Goal: Check status: Check status

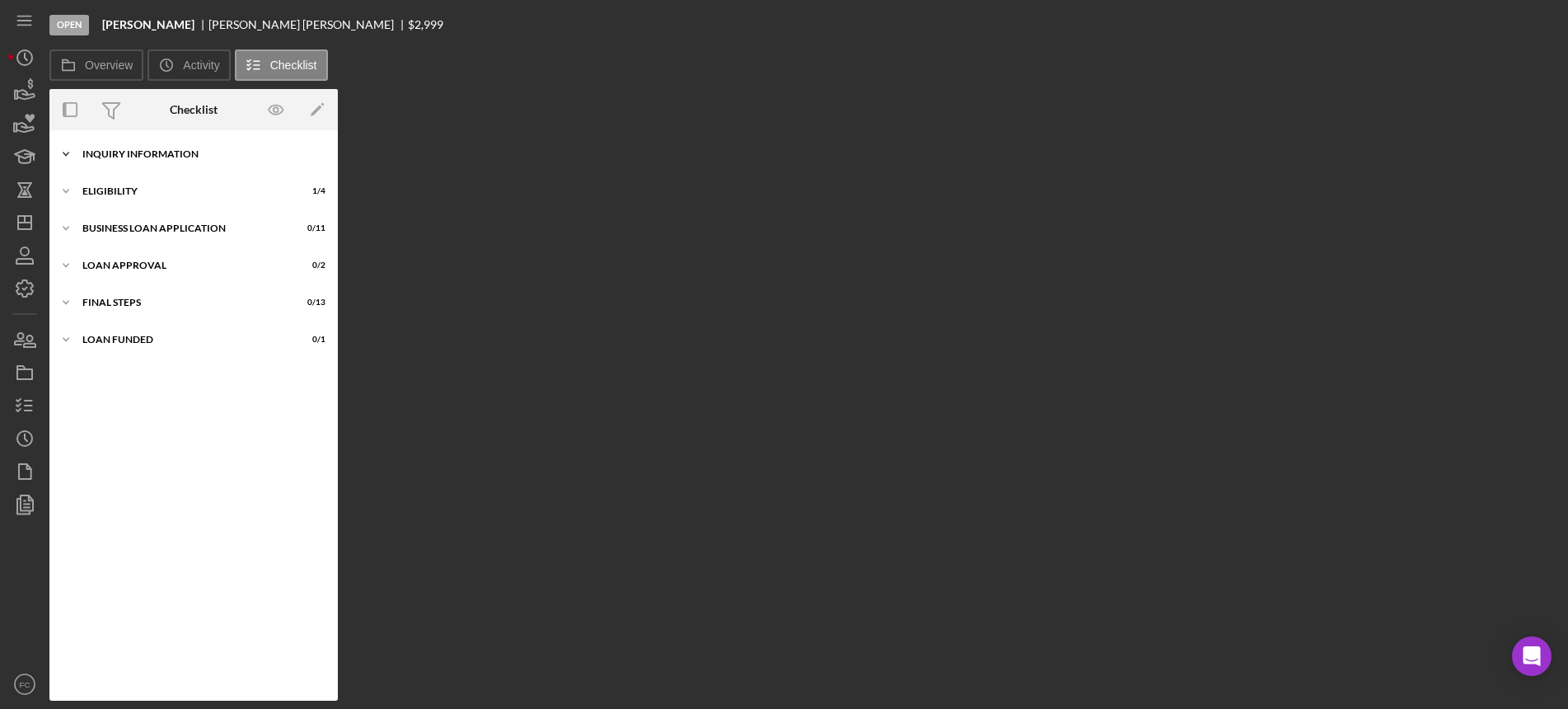
click at [135, 160] on div "Icon/Expander INQUIRY INFORMATION 2 / 11" at bounding box center [194, 154] width 288 height 33
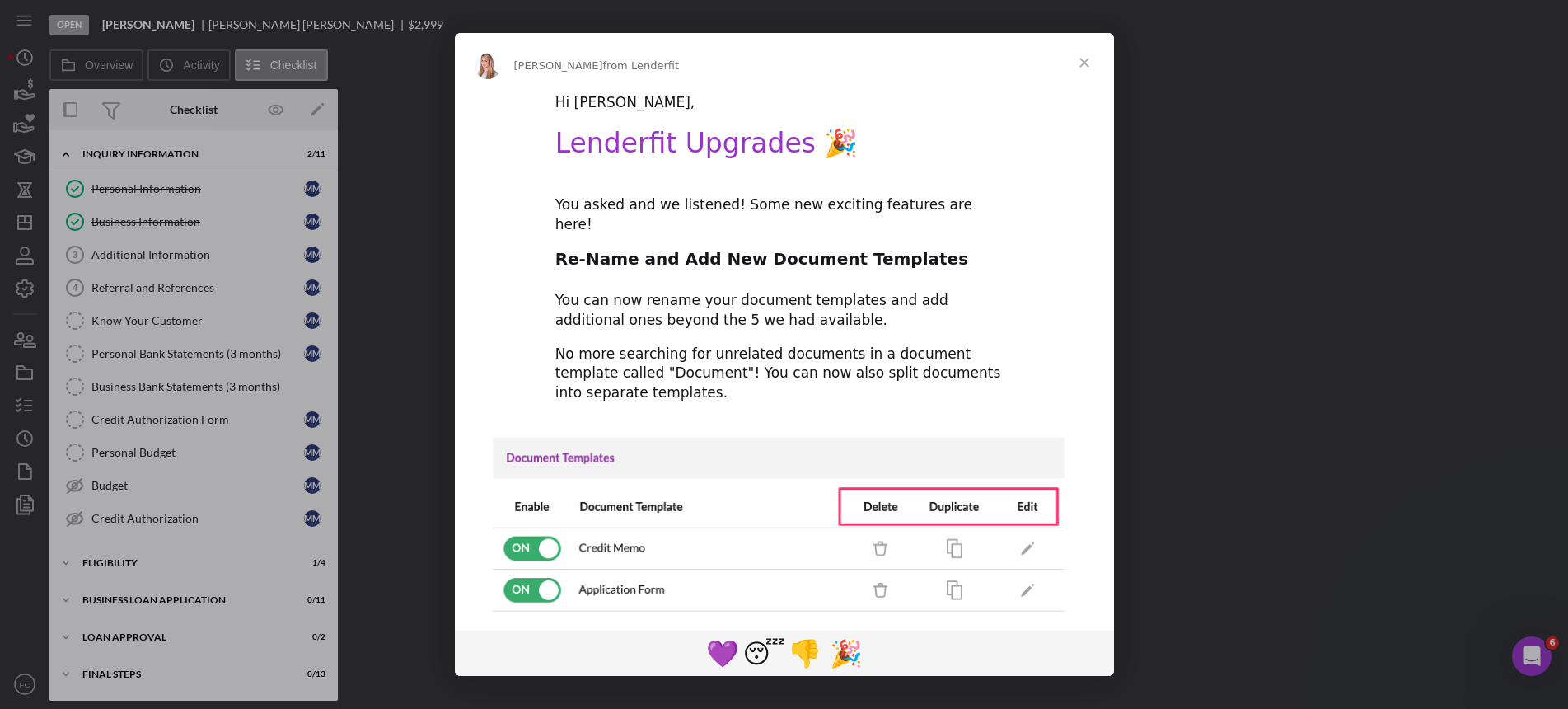
click at [1087, 60] on span "Close" at bounding box center [1084, 62] width 59 height 59
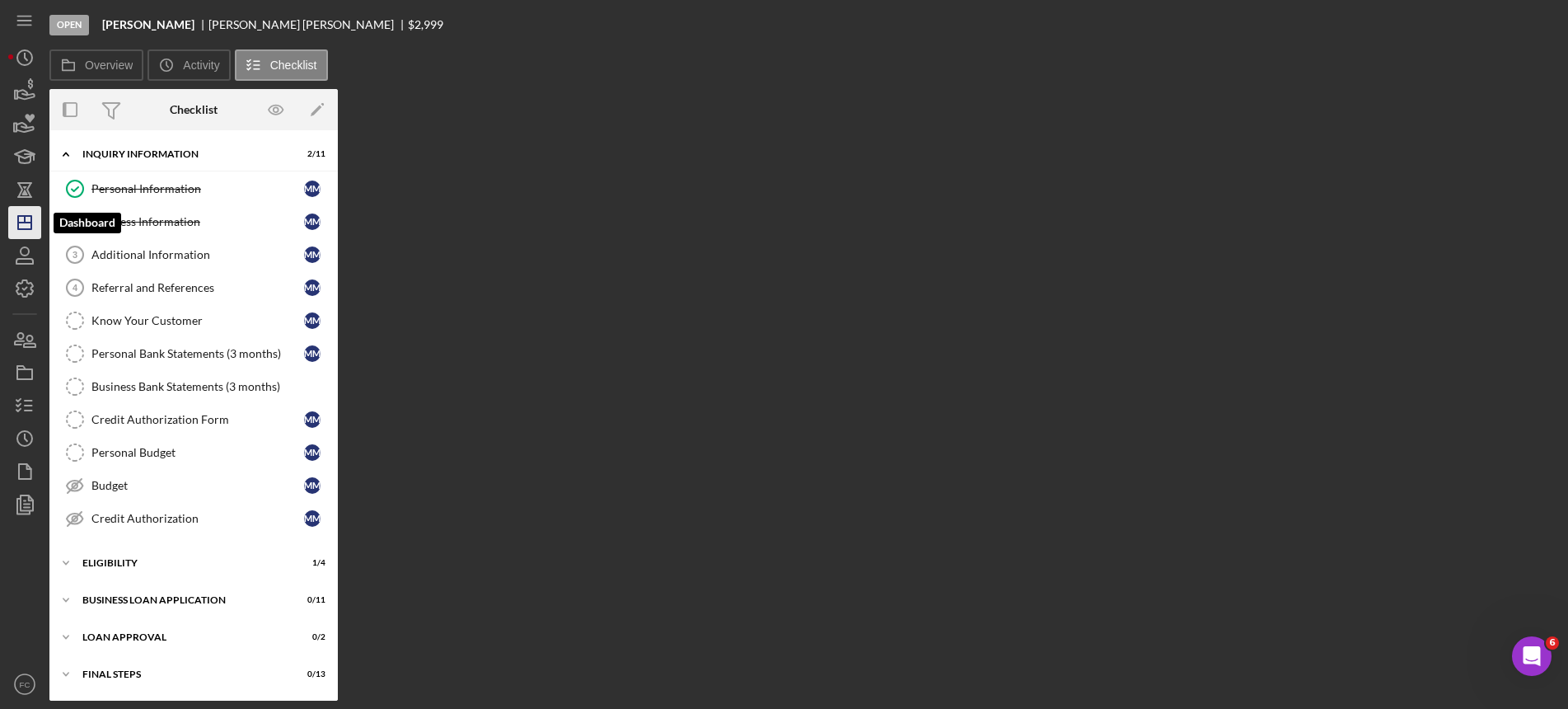
click at [35, 225] on icon "Icon/Dashboard" at bounding box center [24, 223] width 41 height 41
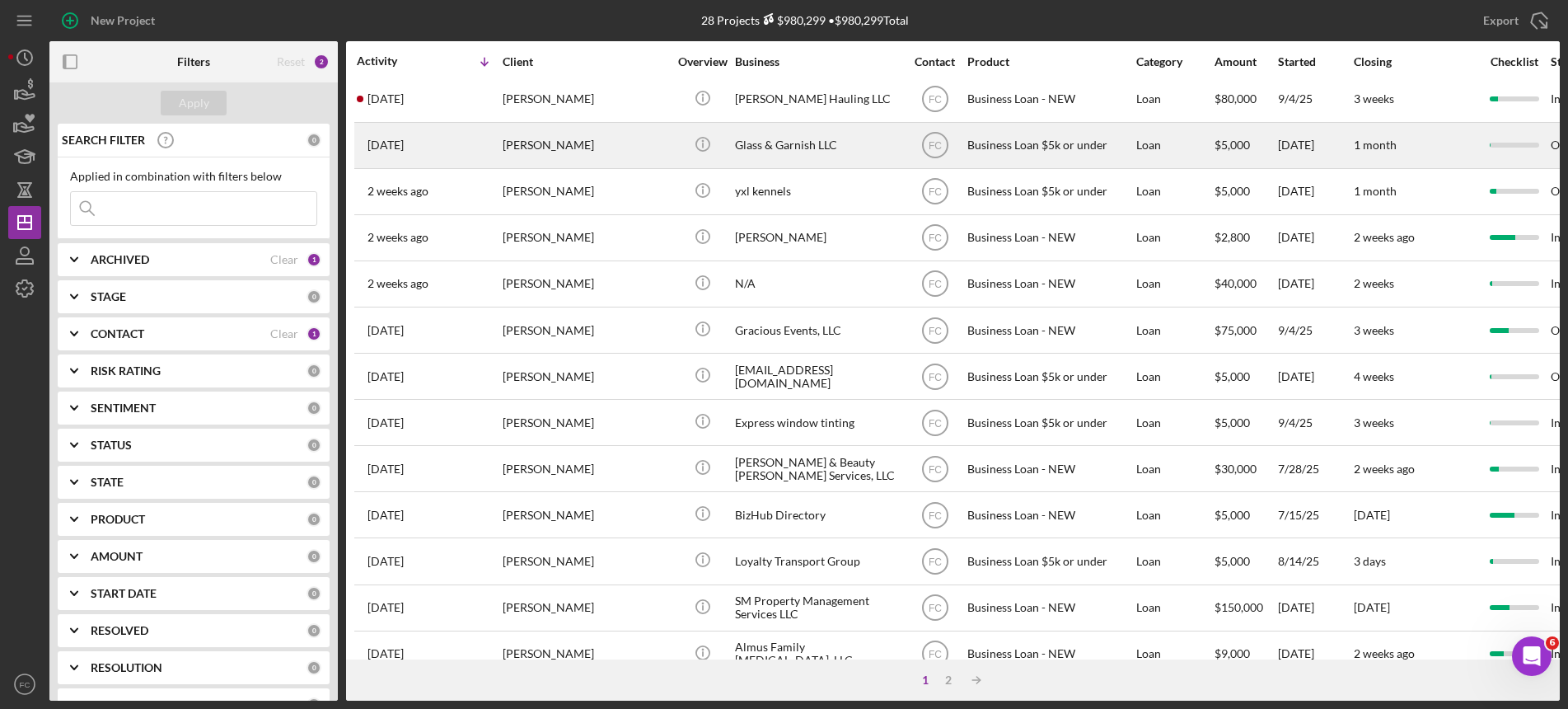
scroll to position [603, 0]
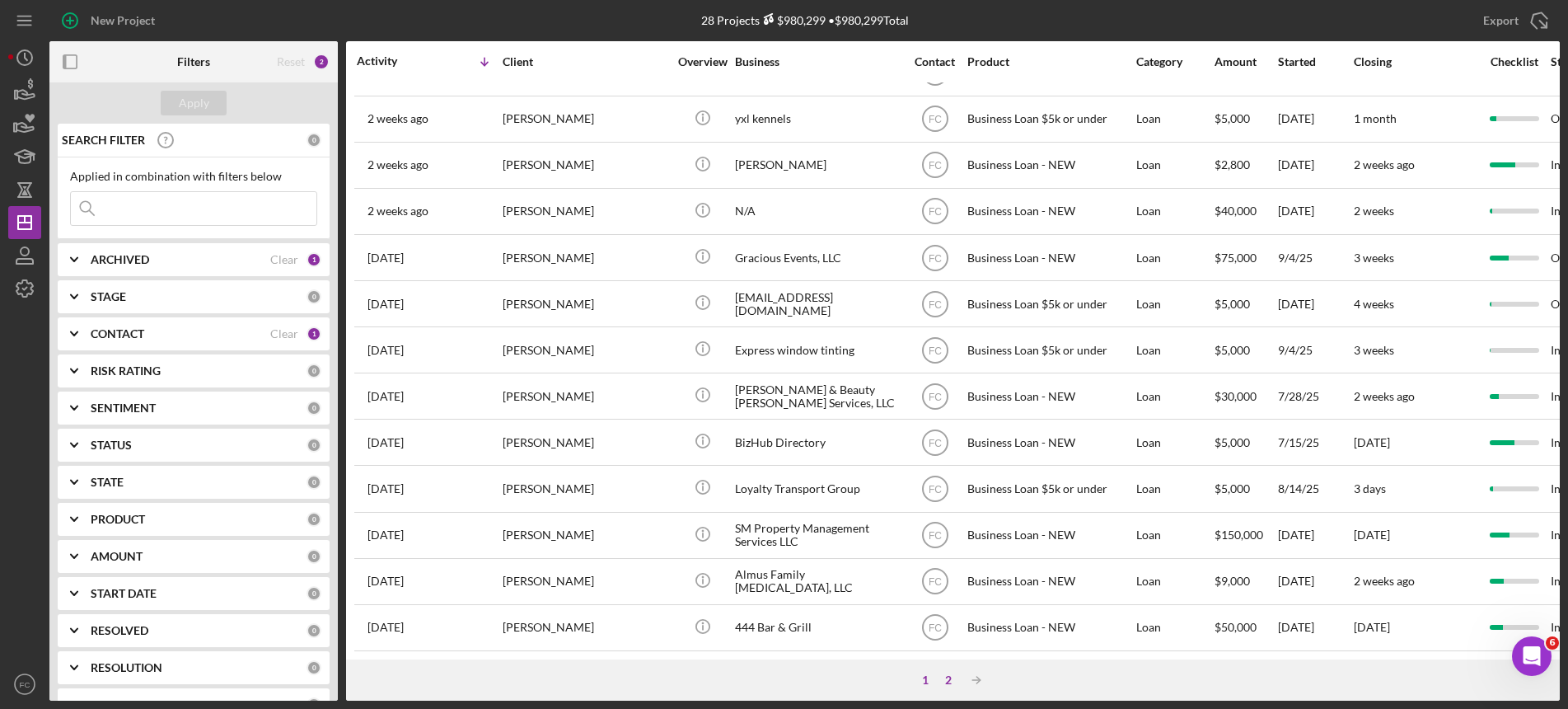
click at [954, 679] on div "2" at bounding box center [948, 680] width 23 height 13
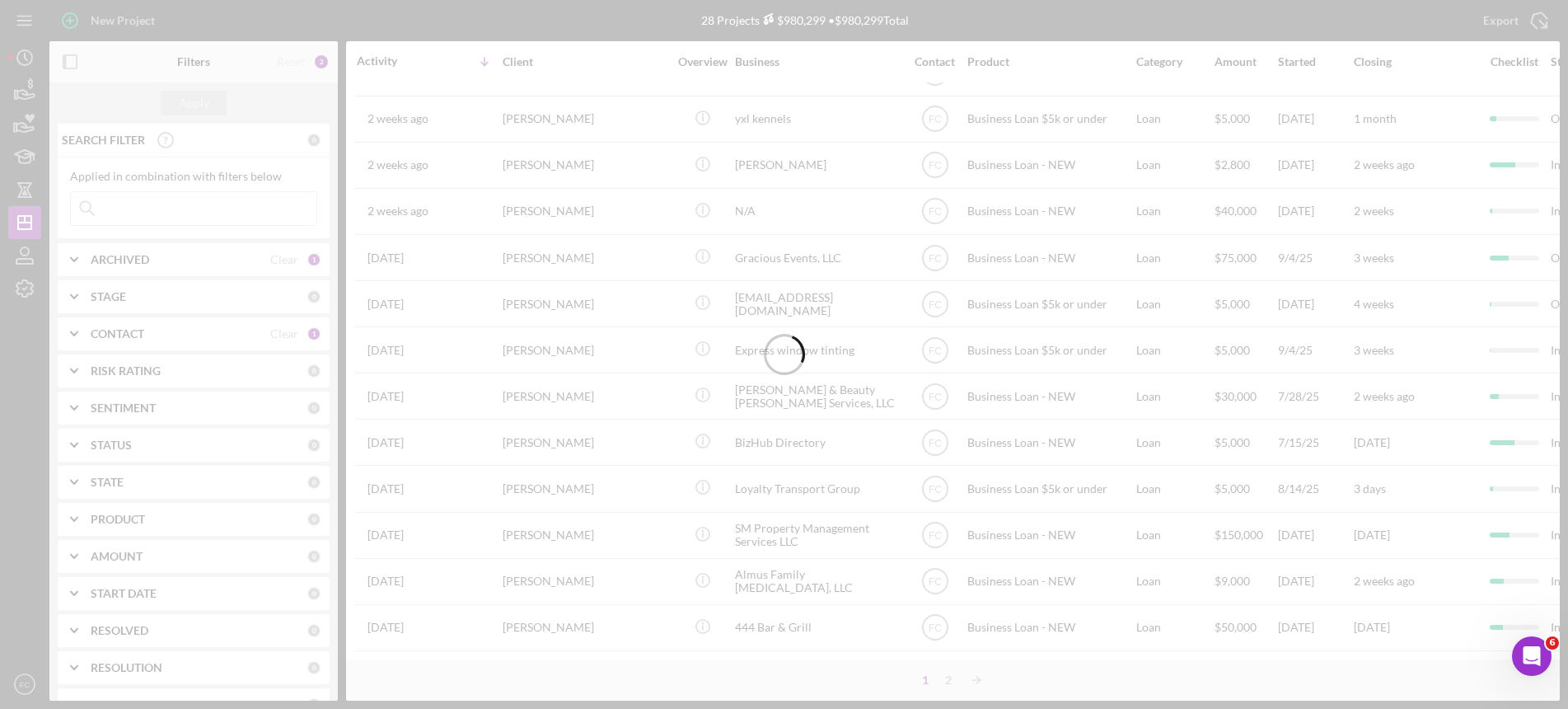
scroll to position [0, 0]
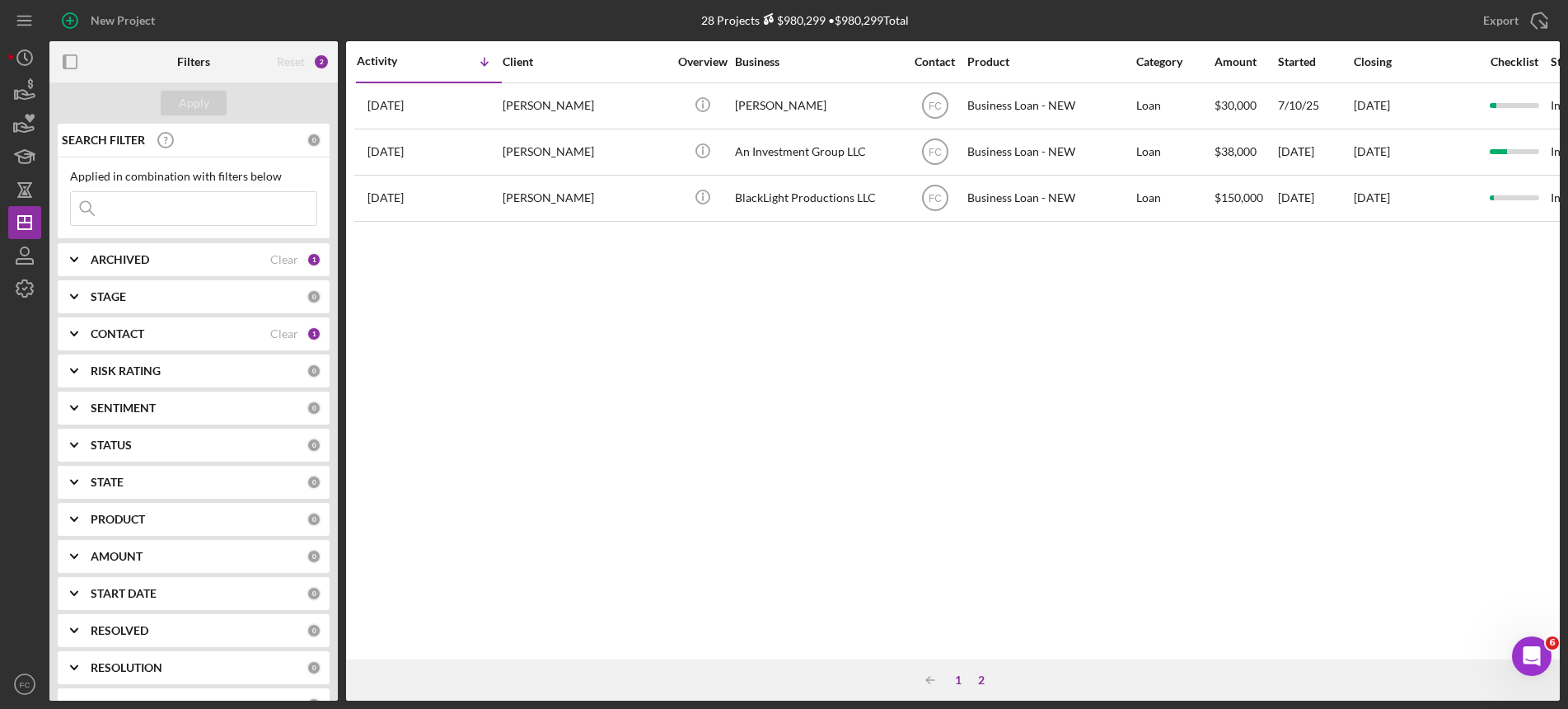
click at [955, 680] on div "1" at bounding box center [958, 680] width 23 height 13
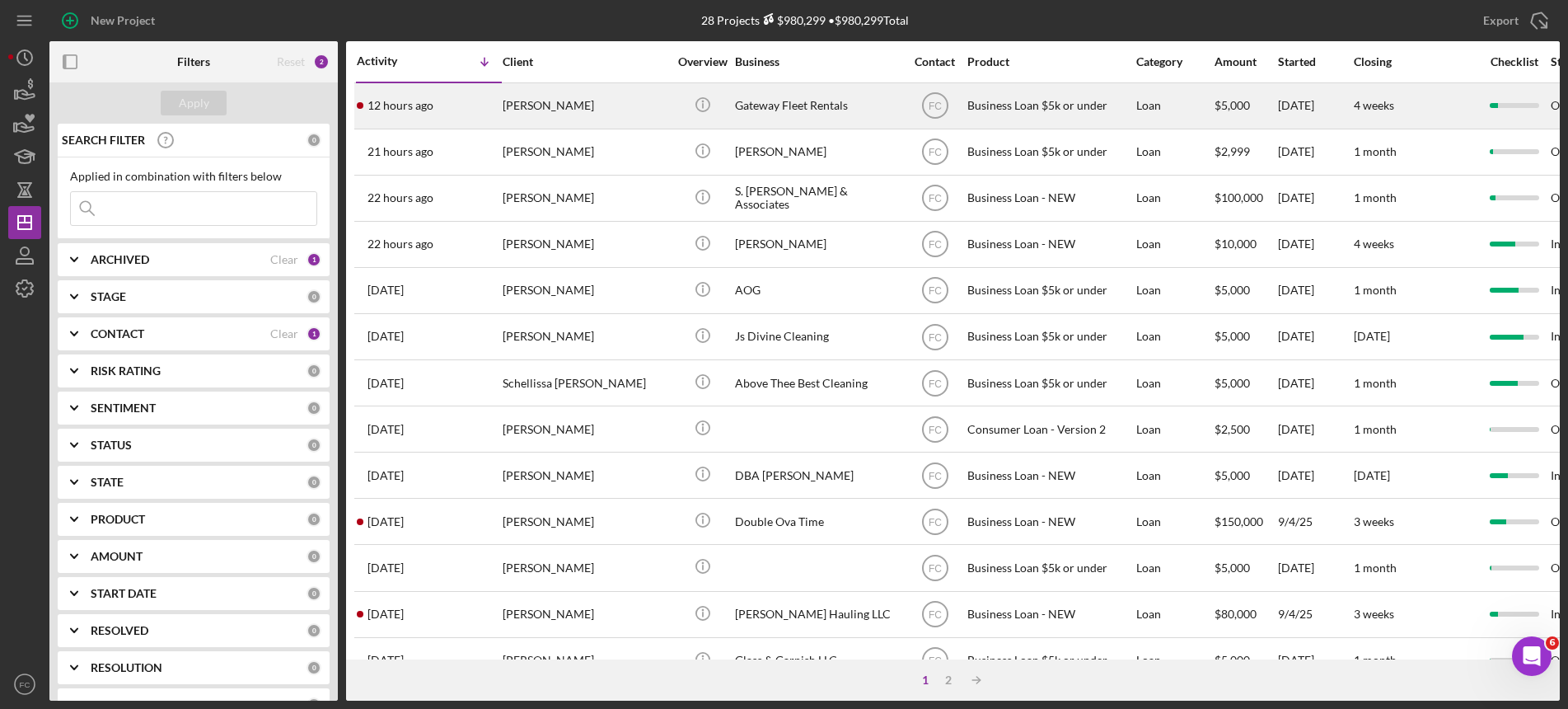
click at [459, 109] on div "12 hours ago [PERSON_NAME]" at bounding box center [429, 106] width 144 height 44
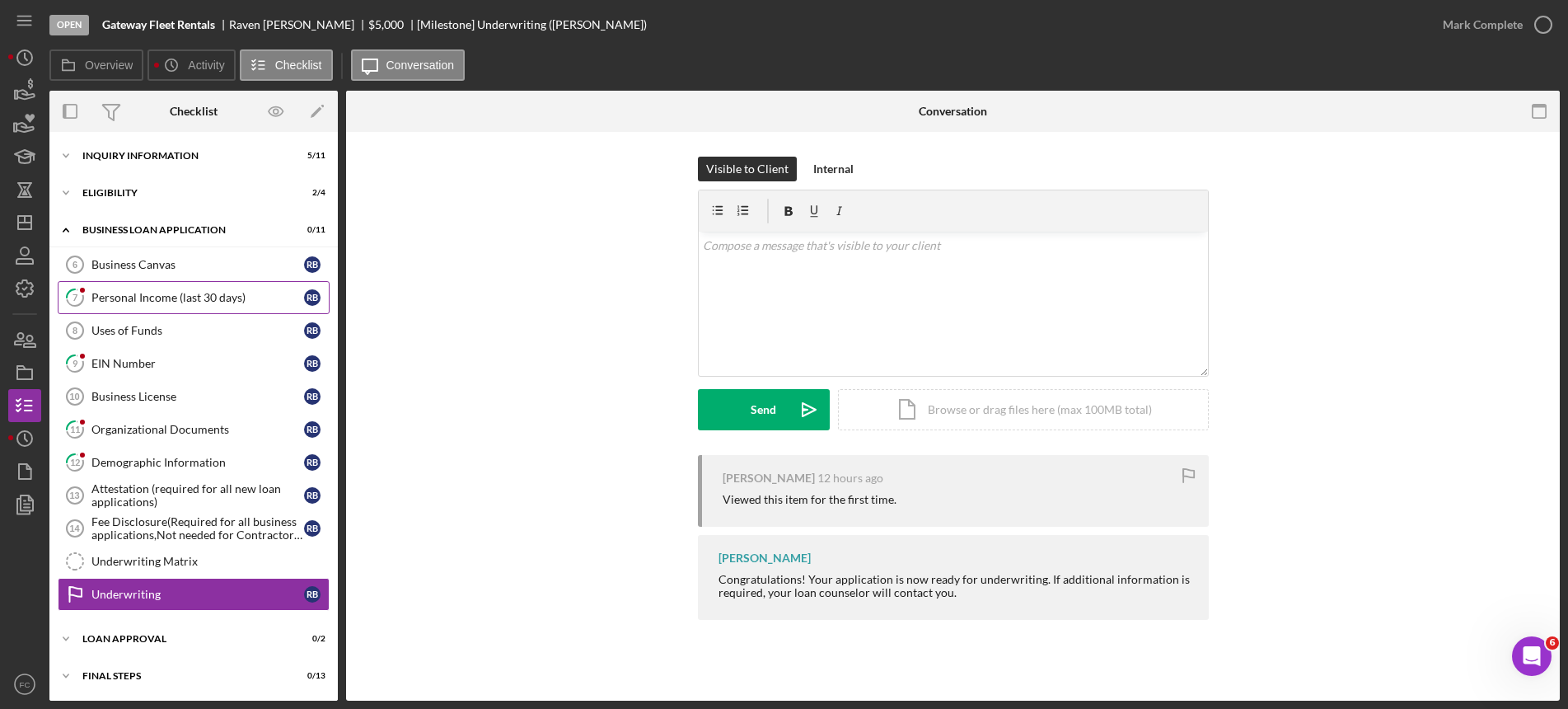
scroll to position [37, 0]
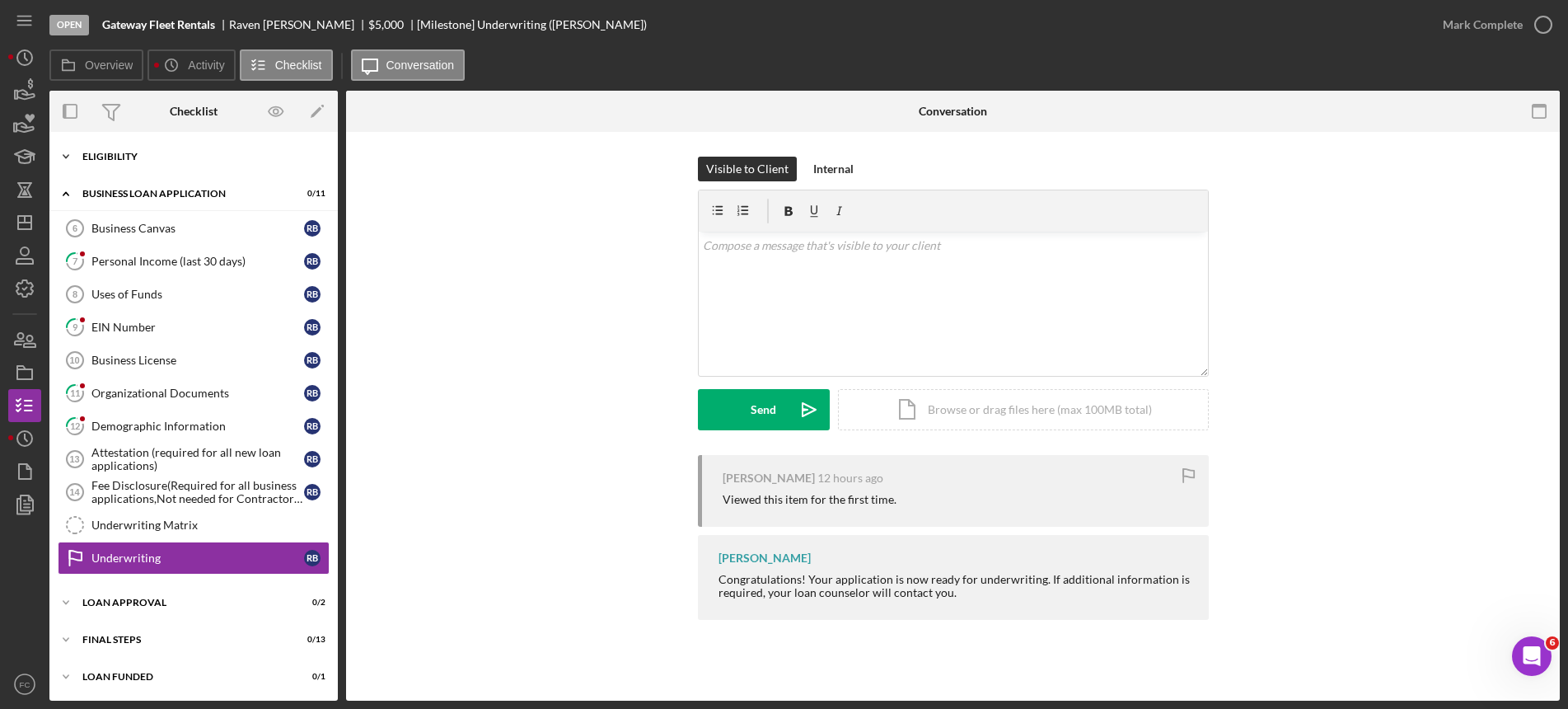
click at [142, 161] on div "Icon/Expander Eligibility 2 / 4" at bounding box center [194, 156] width 288 height 33
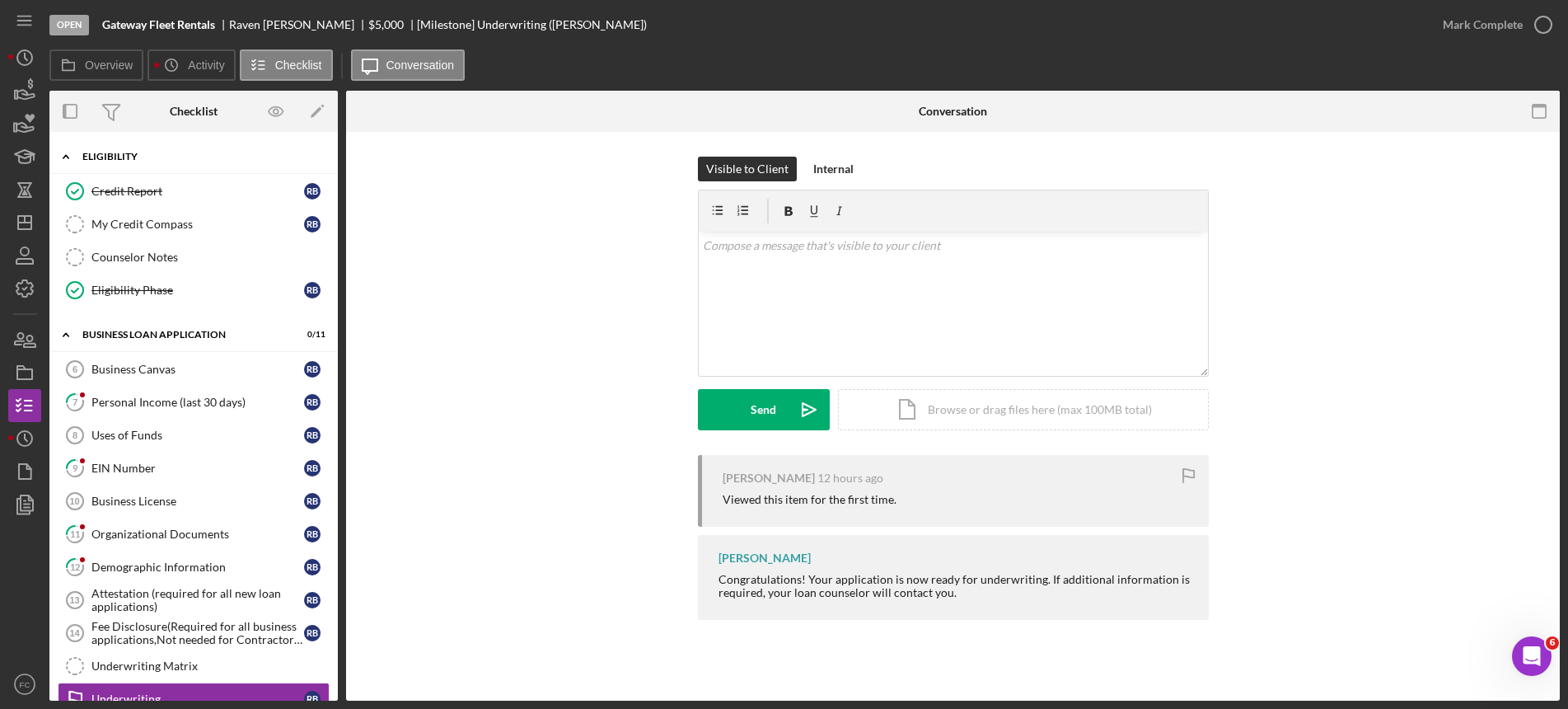
scroll to position [0, 0]
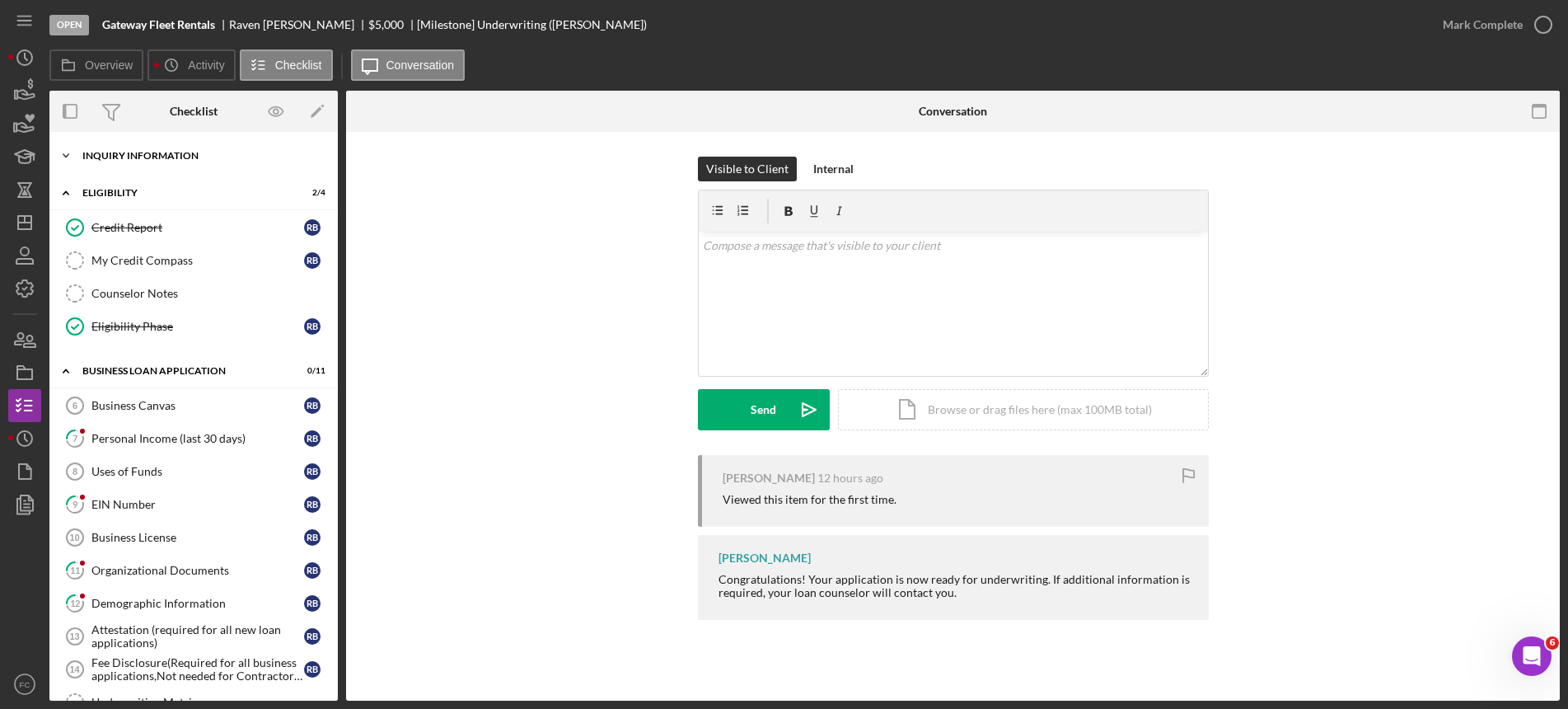
click at [136, 156] on div "INQUIRY INFORMATION" at bounding box center [200, 155] width 235 height 10
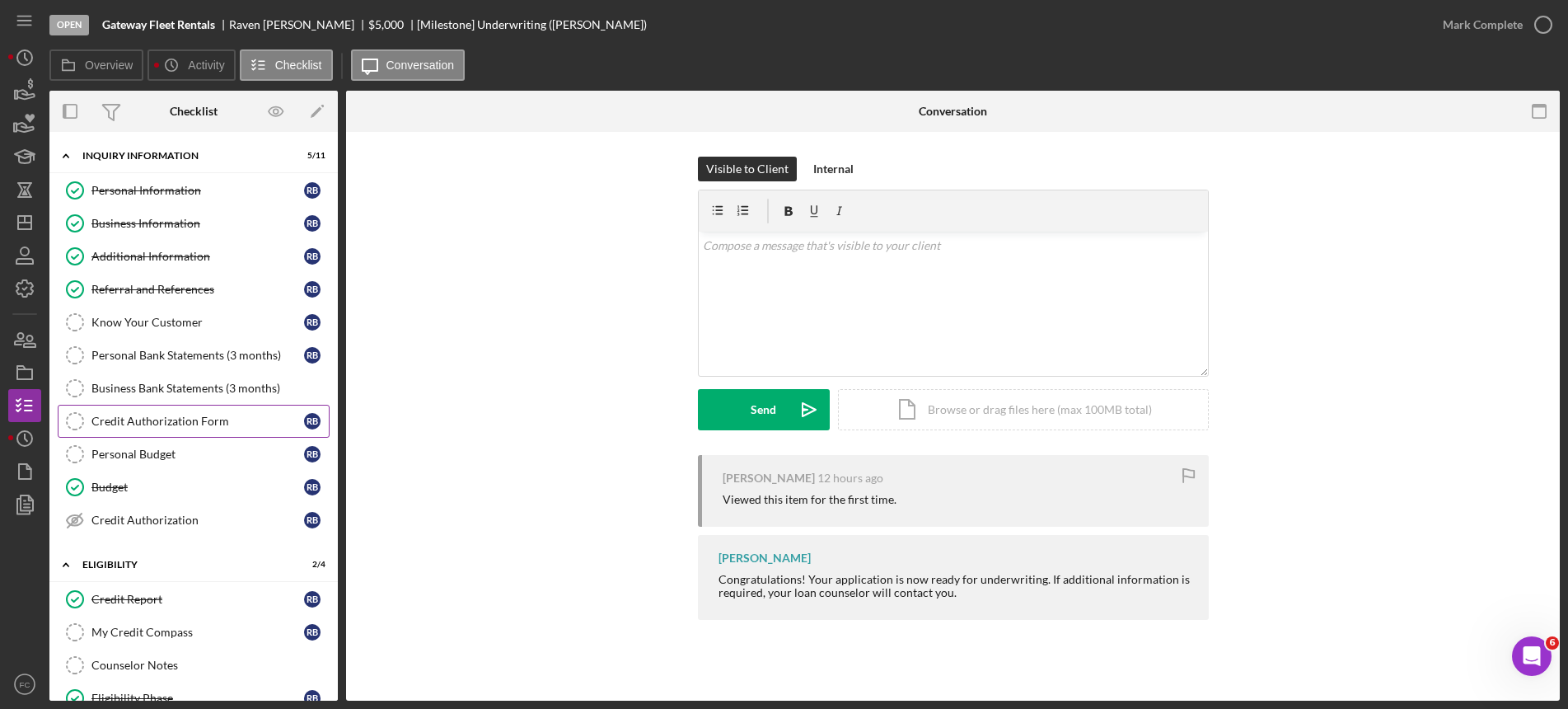
scroll to position [103, 0]
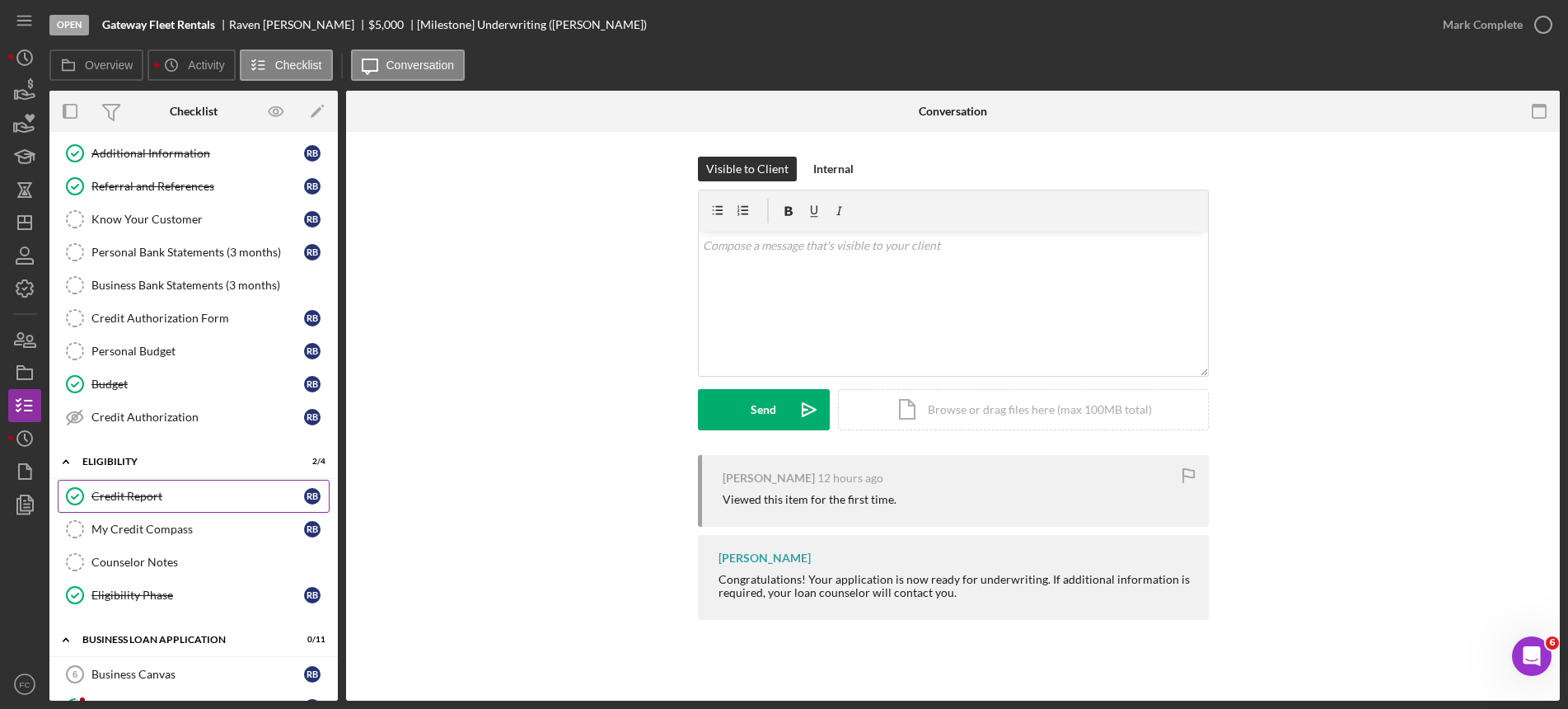
click at [173, 490] on div "Credit Report" at bounding box center [198, 496] width 213 height 13
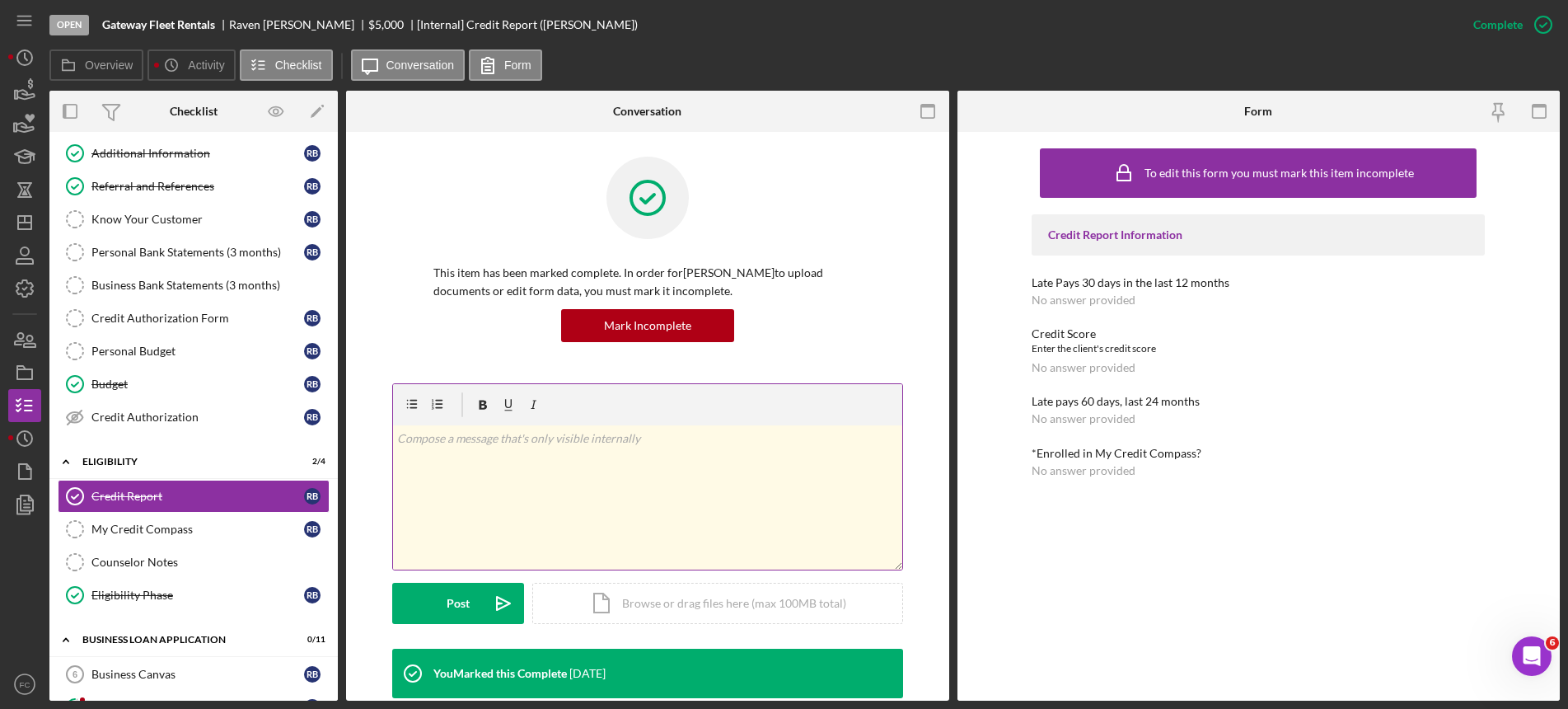
scroll to position [309, 0]
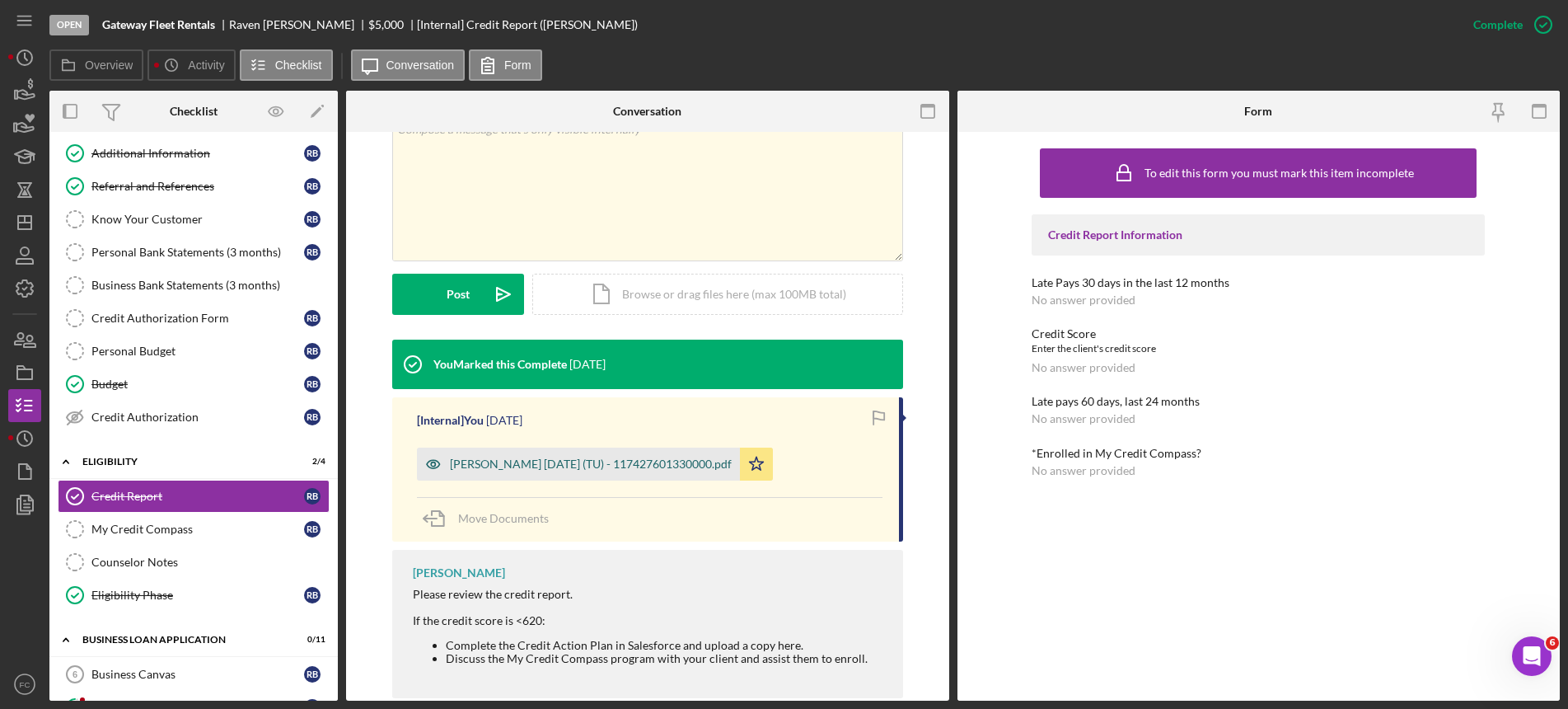
click at [572, 463] on div "[PERSON_NAME] [DATE] (TU) - 117427601330000.pdf" at bounding box center [590, 464] width 282 height 13
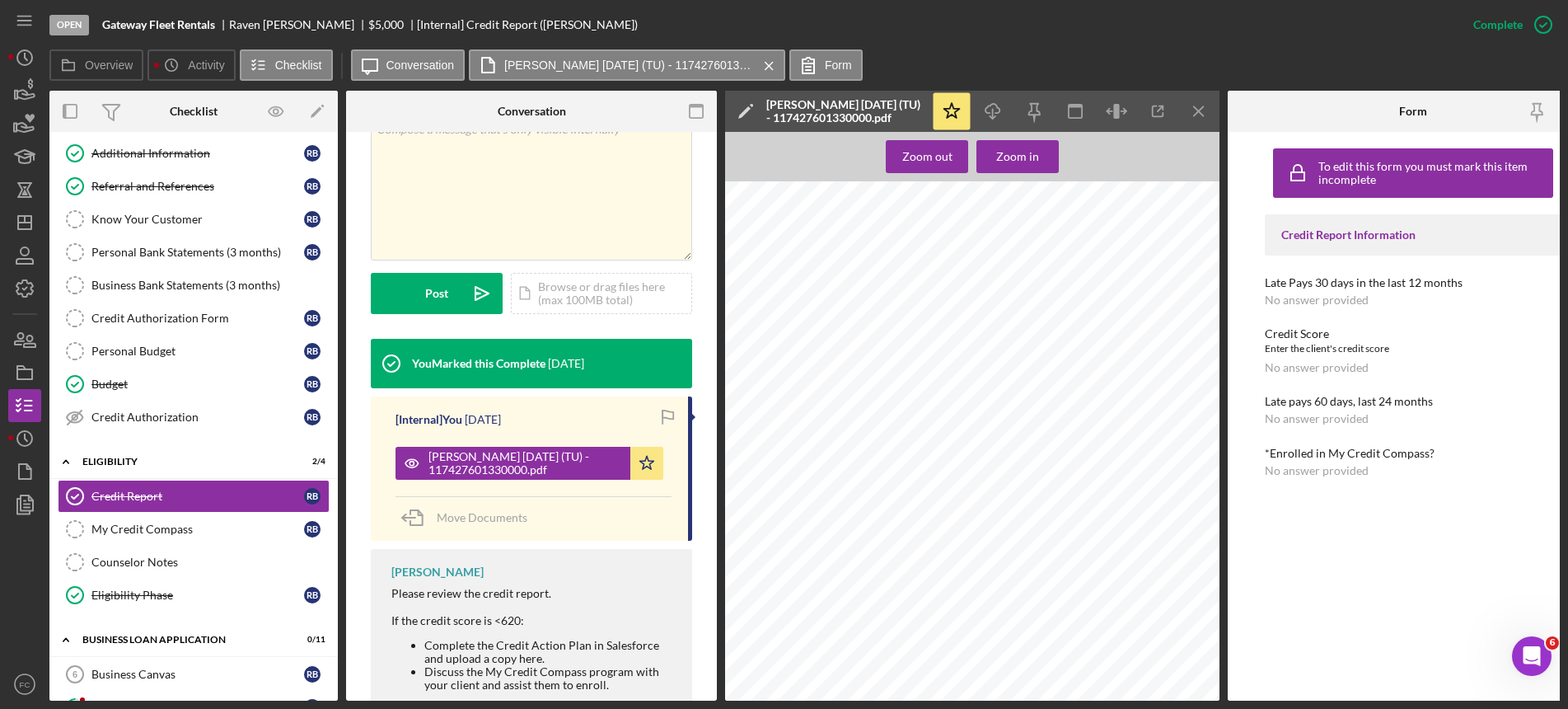
scroll to position [103, 0]
click at [994, 106] on icon "Icon/Download" at bounding box center [994, 111] width 37 height 37
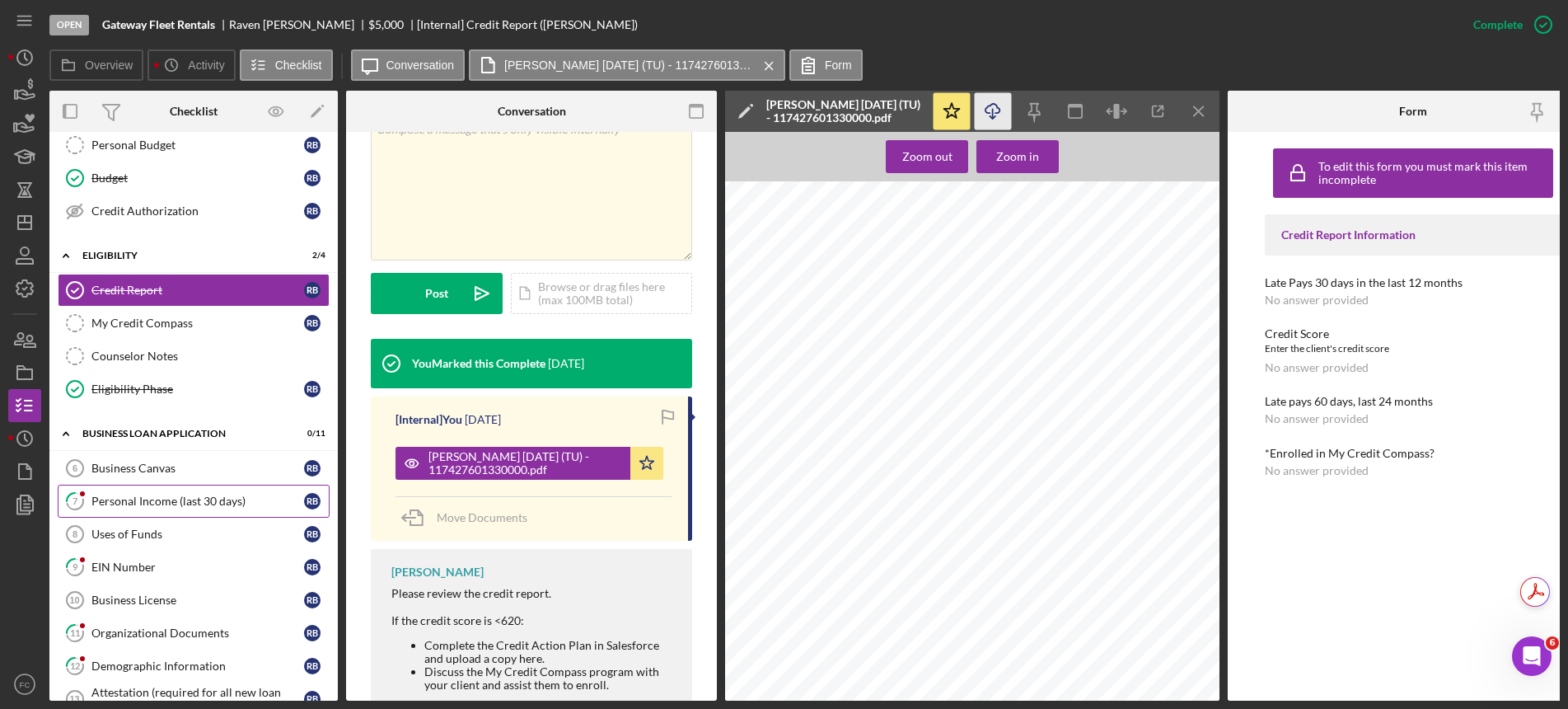
click at [173, 496] on div "Personal Income (last 30 days)" at bounding box center [198, 501] width 213 height 13
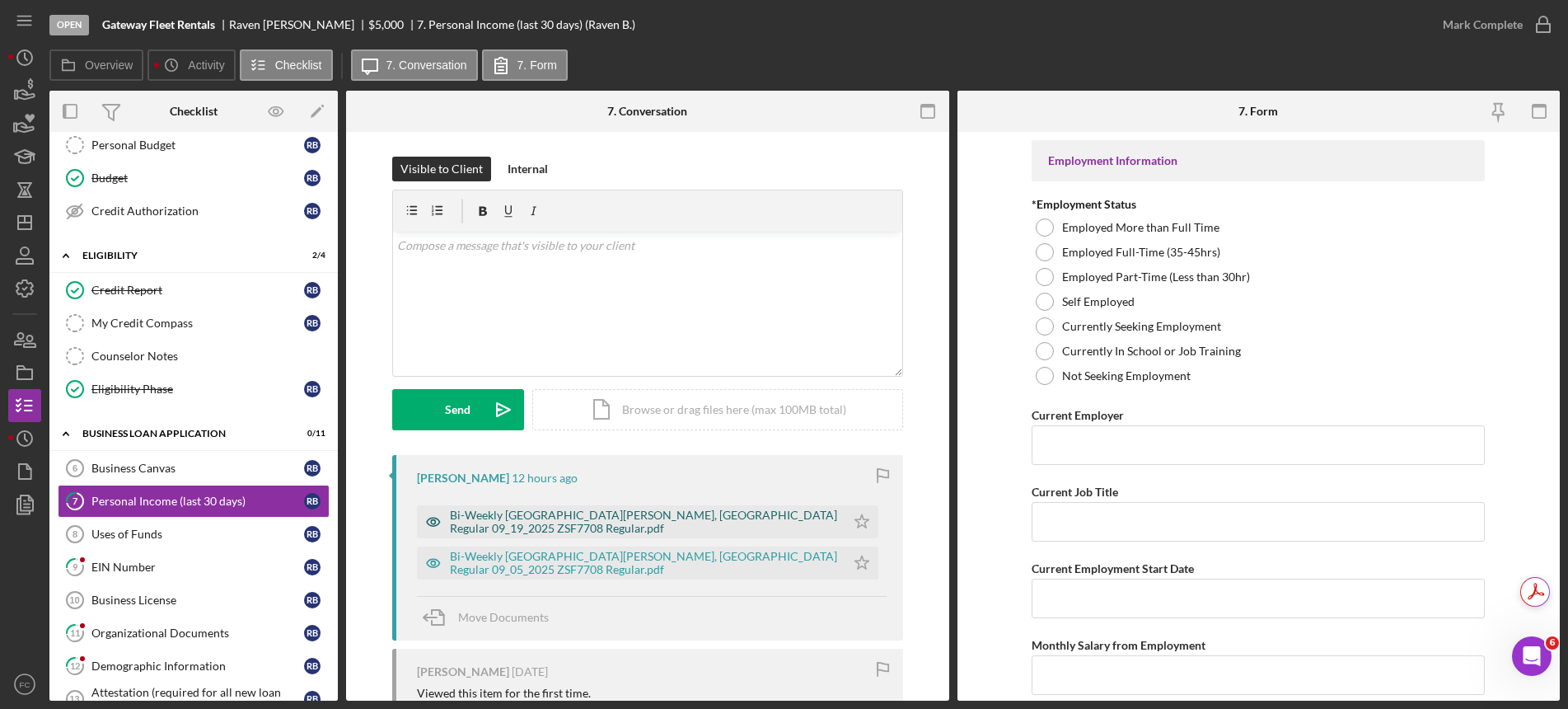
scroll to position [206, 0]
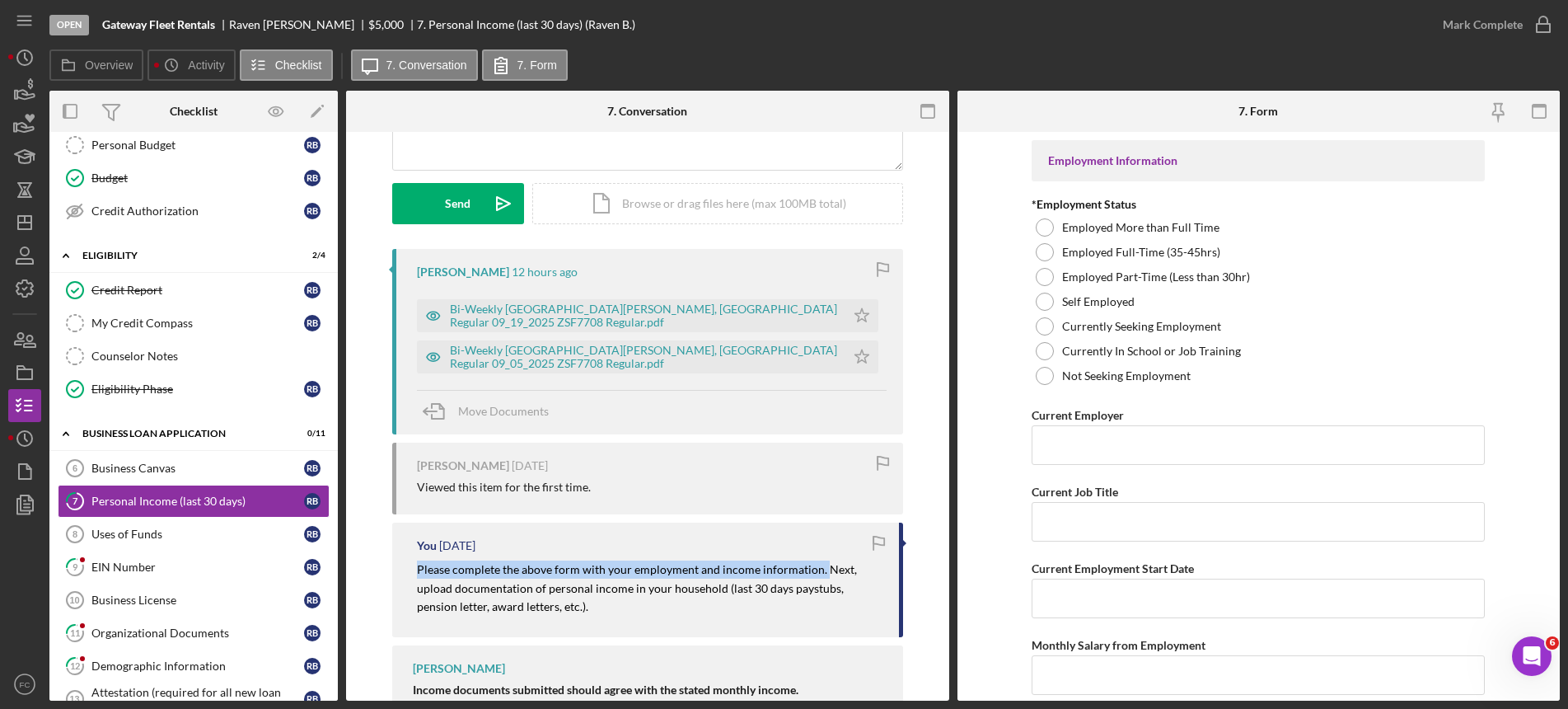
drag, startPoint x: 410, startPoint y: 566, endPoint x: 817, endPoint y: 569, distance: 407.0
click at [817, 569] on div "You [DATE] Please complete the above form with your employment and income infor…" at bounding box center [647, 579] width 510 height 113
copy mark "Please complete the above form with your employment and income information."
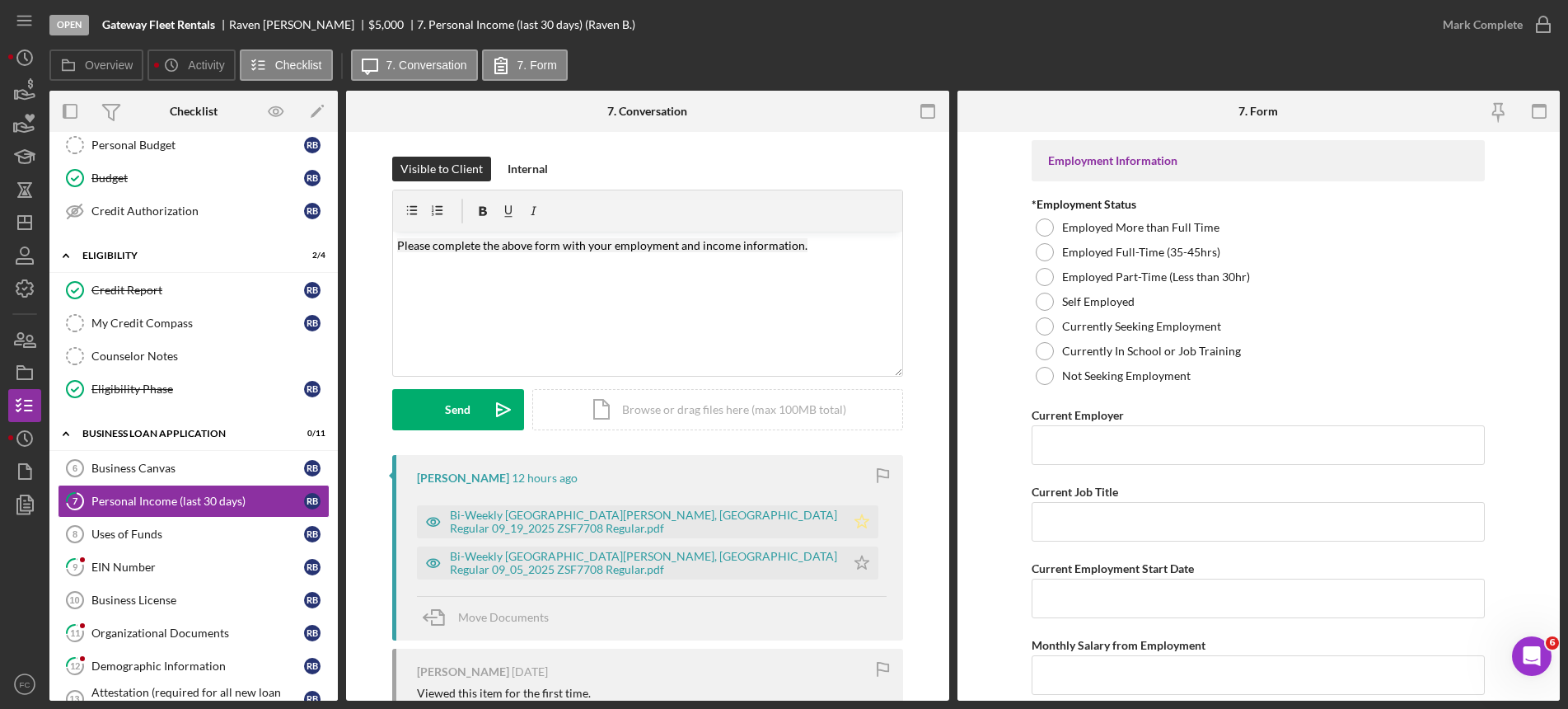
click at [846, 515] on icon "Icon/Star" at bounding box center [862, 521] width 33 height 33
click at [846, 556] on icon "Icon/Star" at bounding box center [862, 562] width 33 height 33
click at [164, 570] on div "EIN Number" at bounding box center [198, 567] width 213 height 13
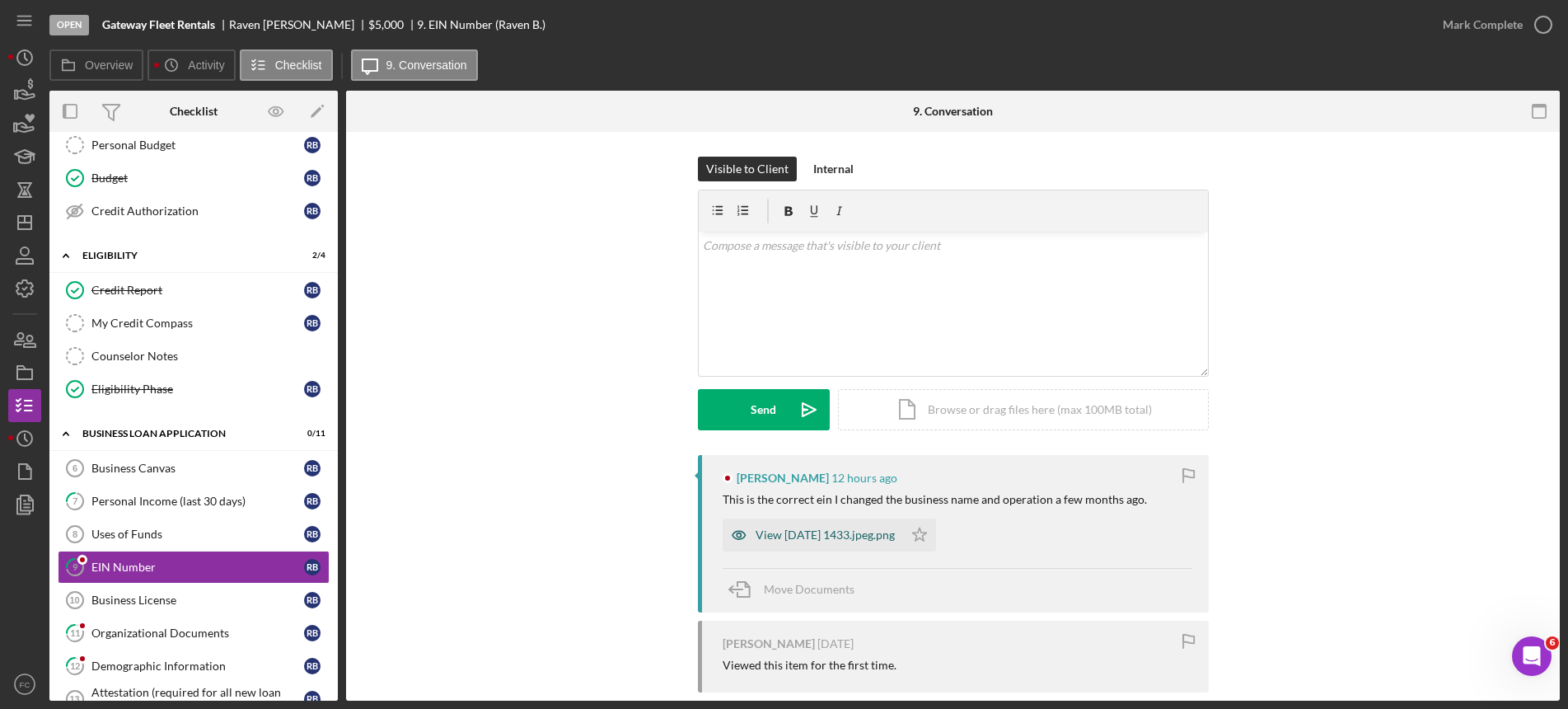
click at [827, 539] on div "View [DATE] 1433.jpeg.png" at bounding box center [825, 535] width 140 height 13
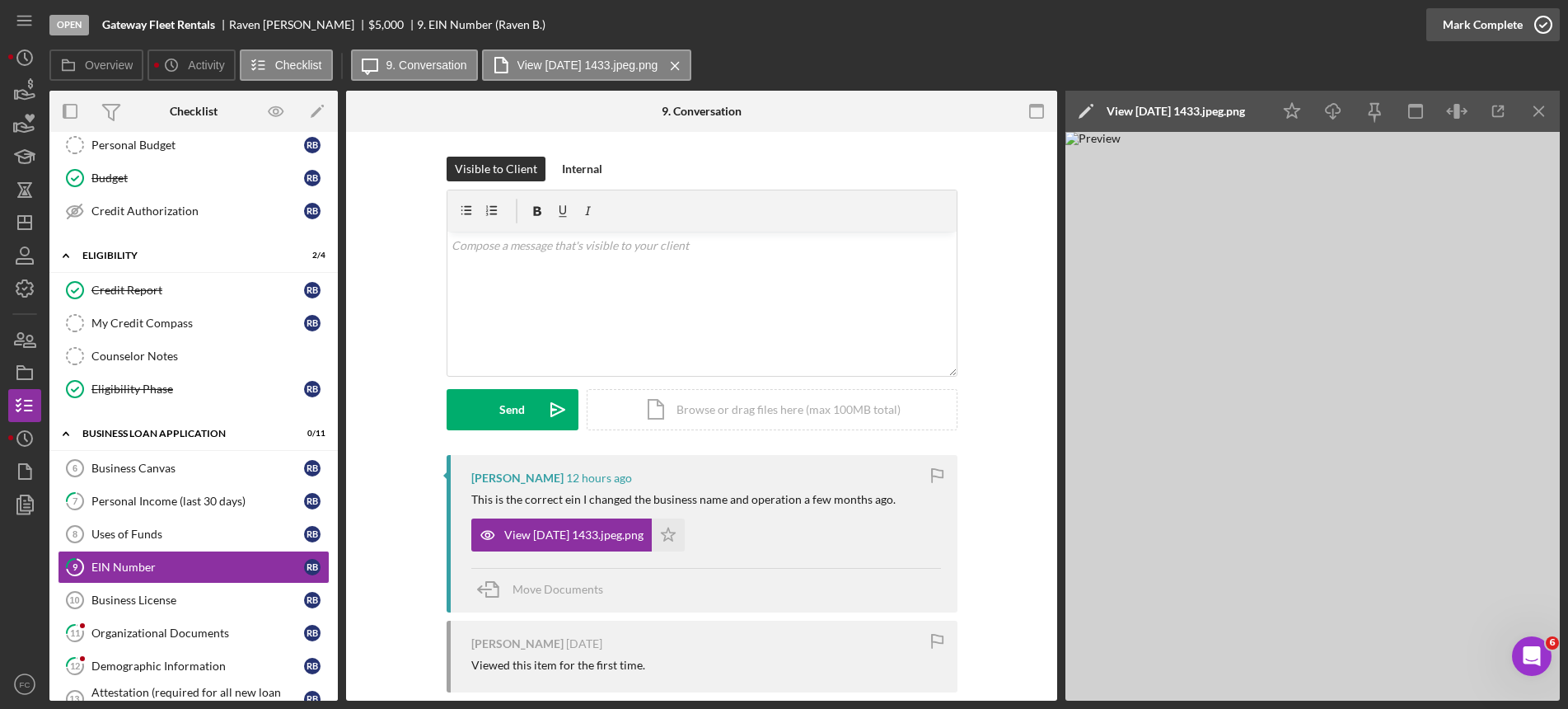
click at [1546, 30] on icon "button" at bounding box center [1544, 24] width 41 height 41
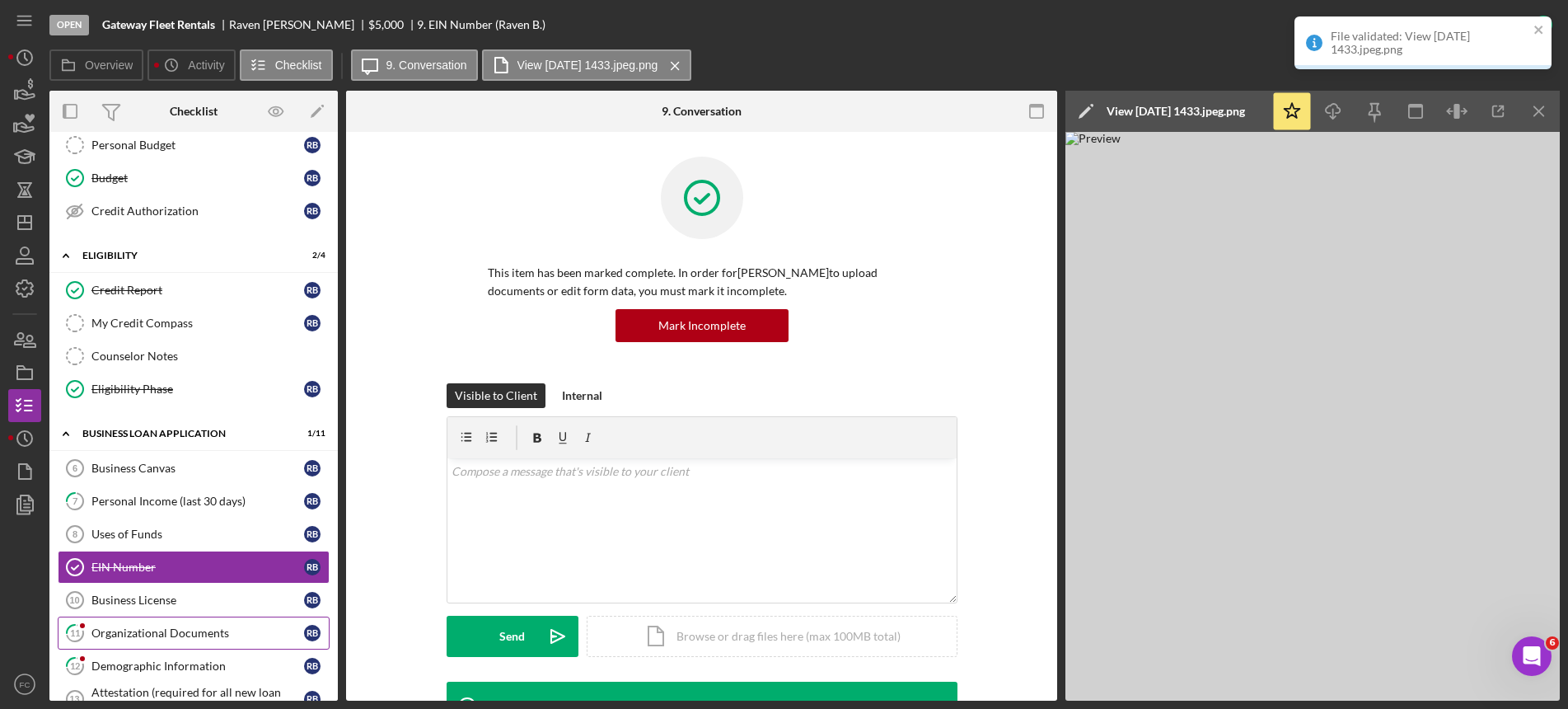
click at [153, 634] on div "Organizational Documents" at bounding box center [198, 633] width 213 height 13
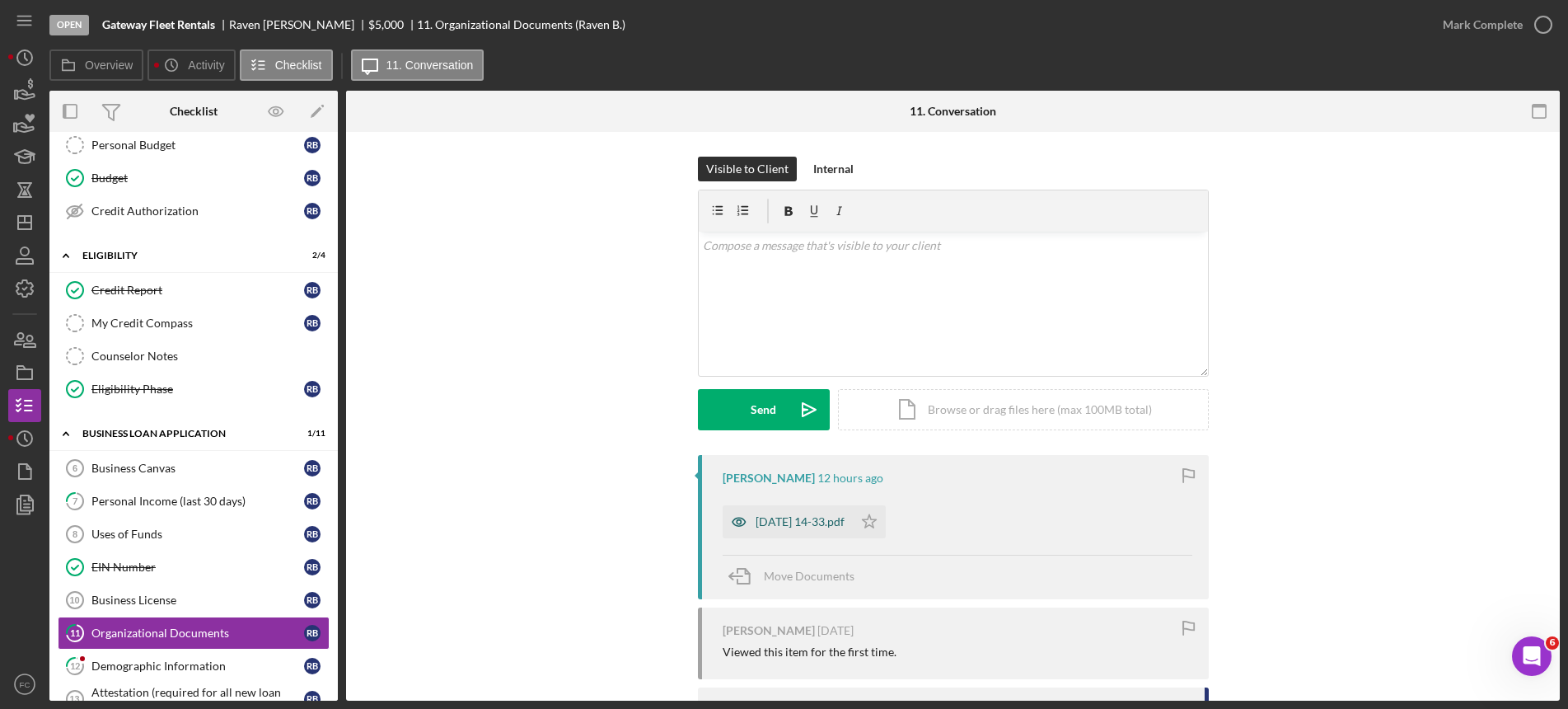
click at [799, 526] on div "[DATE] 14-33.pdf" at bounding box center [800, 522] width 89 height 13
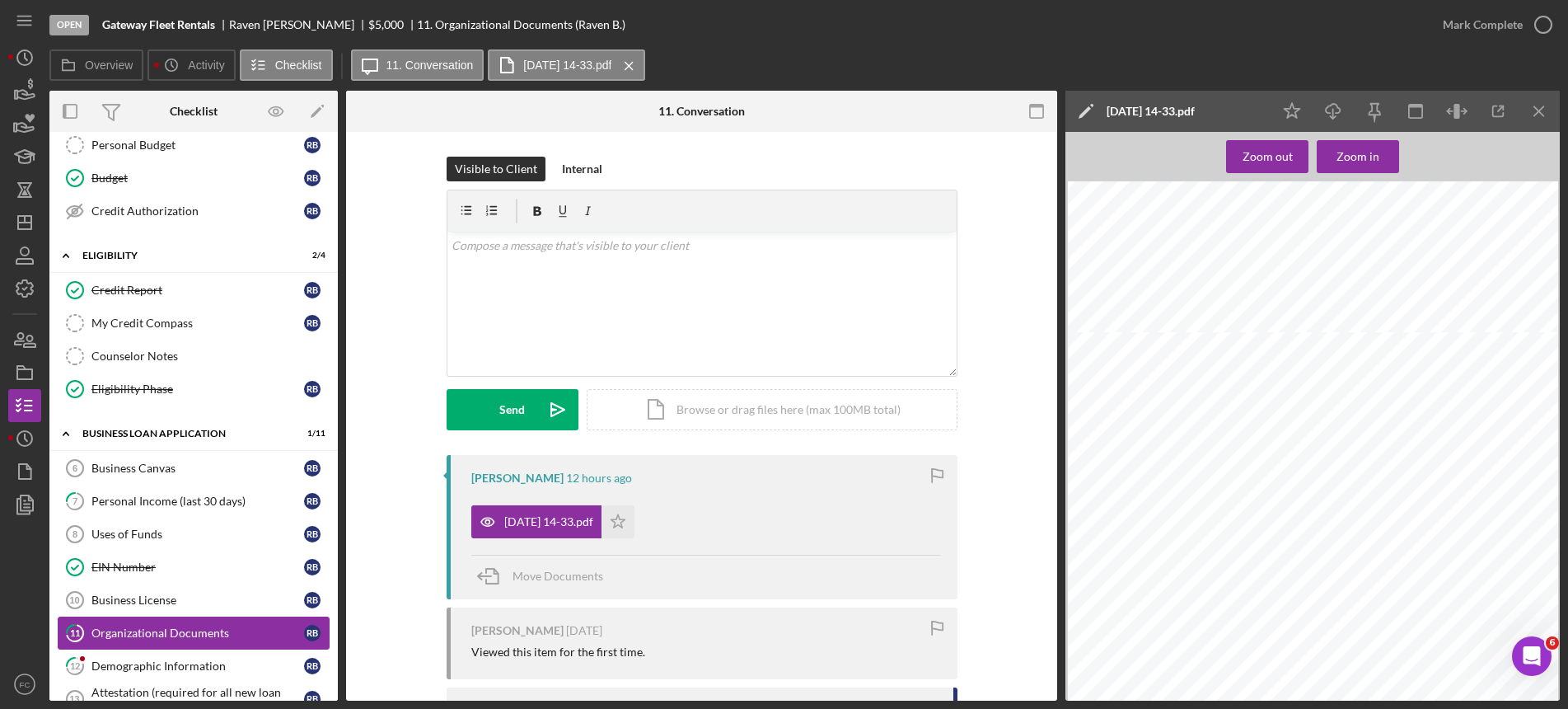
scroll to position [412, 0]
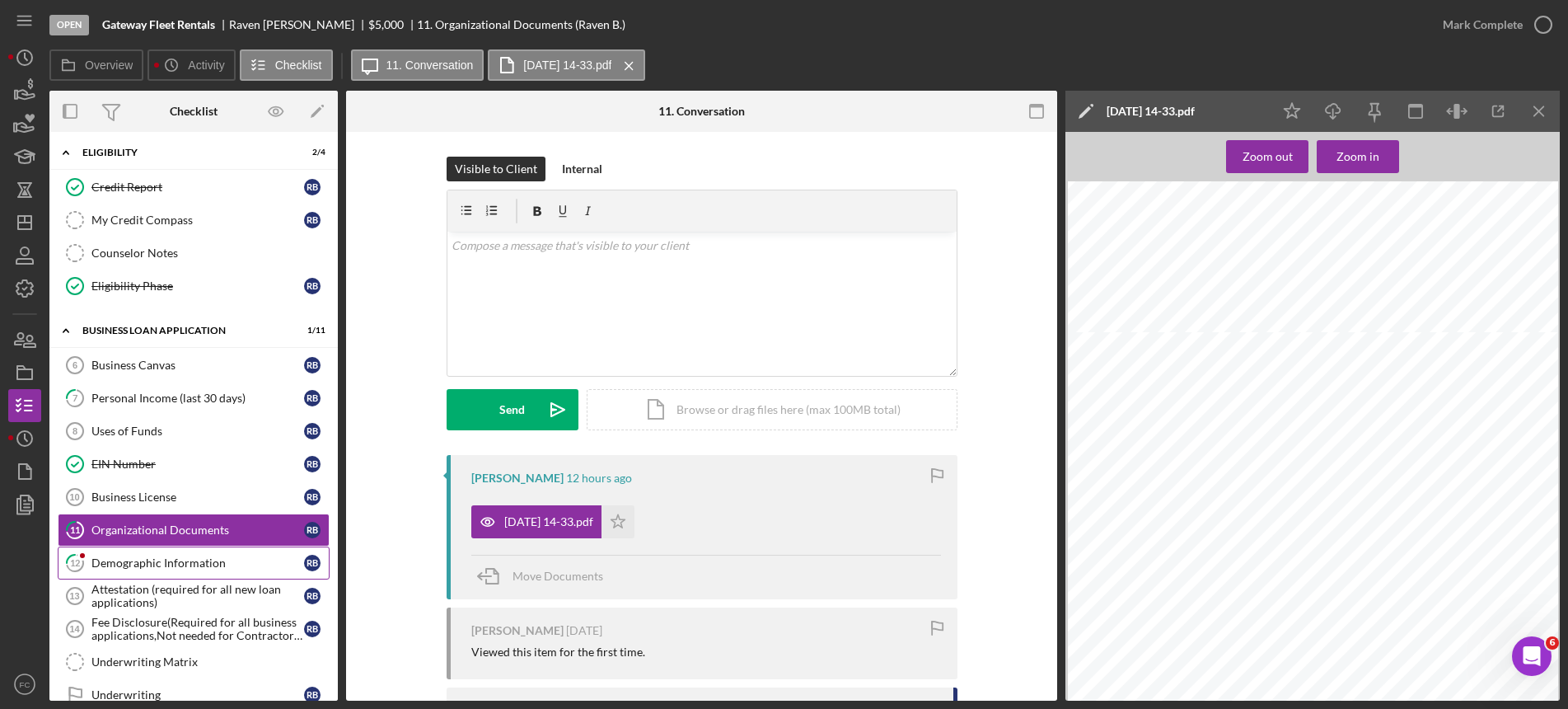
click at [133, 554] on link "12 Demographic Information R B" at bounding box center [194, 562] width 272 height 33
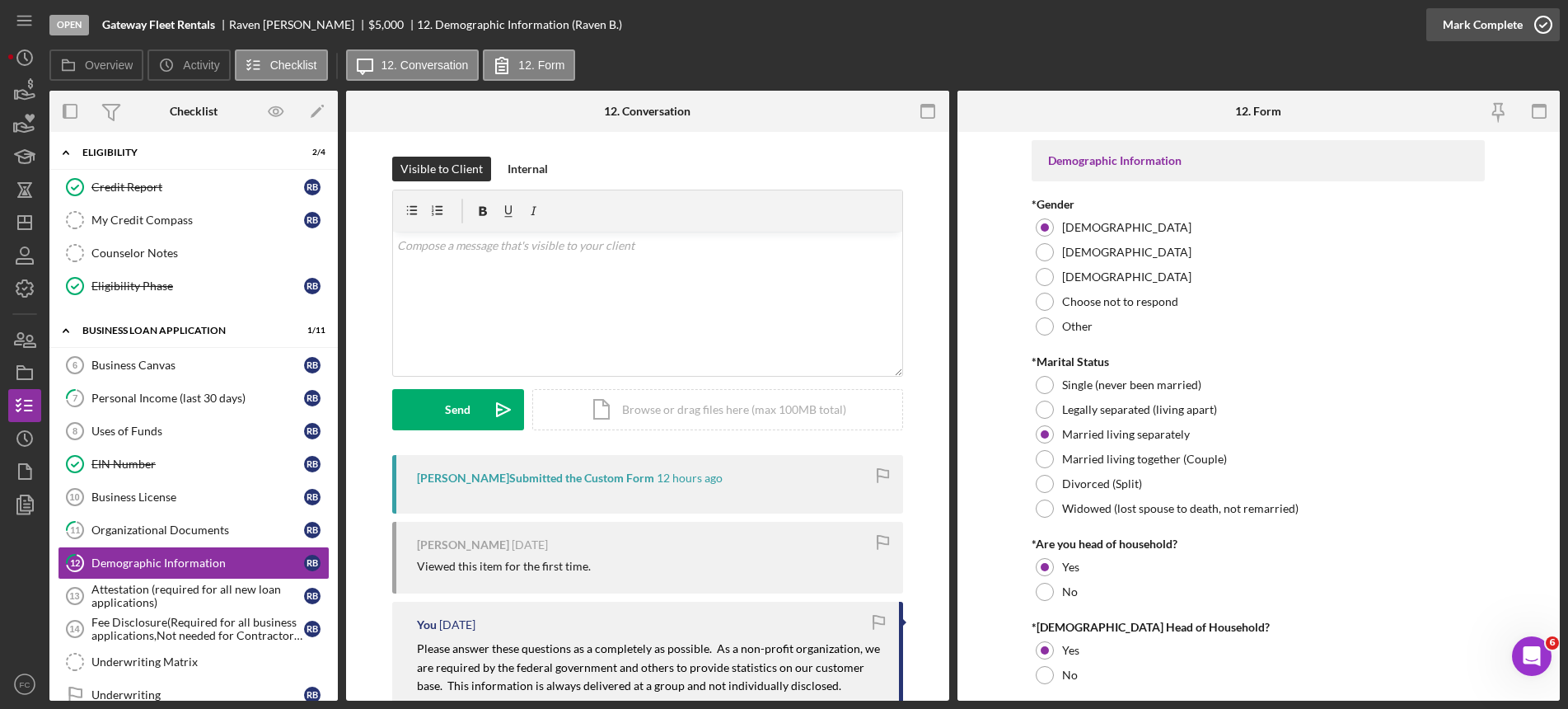
click at [1547, 25] on icon "button" at bounding box center [1544, 24] width 41 height 41
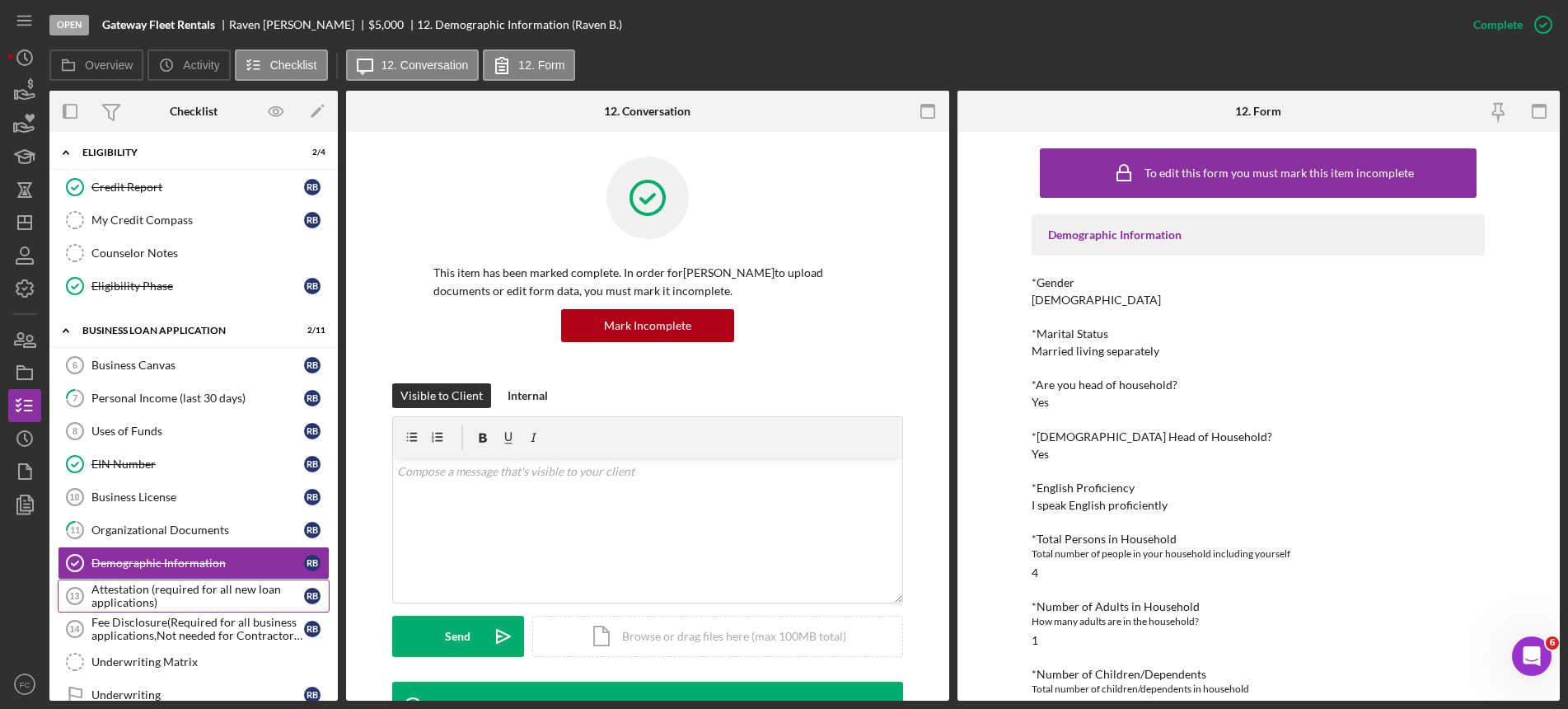
scroll to position [551, 0]
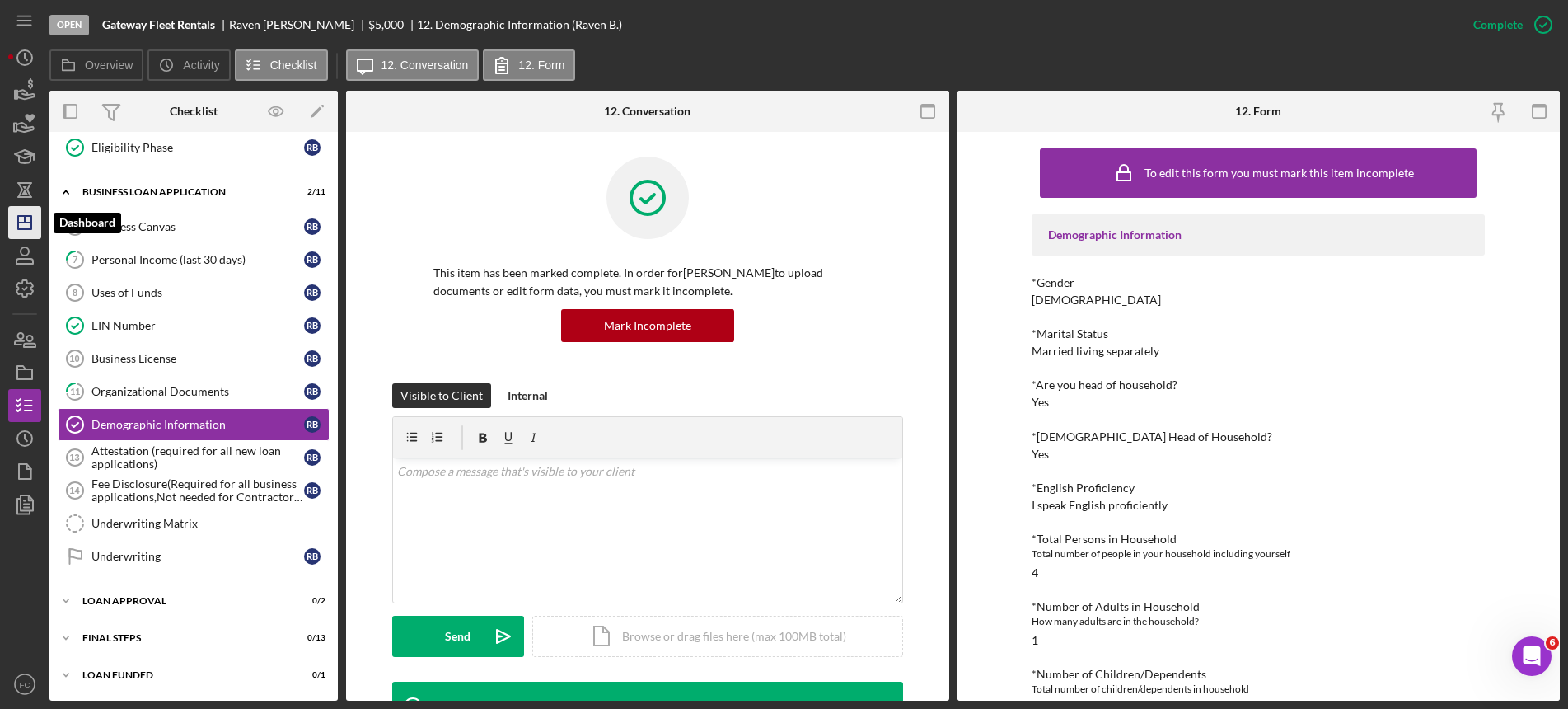
click at [23, 228] on icon "Icon/Dashboard" at bounding box center [24, 223] width 41 height 41
